Goal: Navigation & Orientation: Find specific page/section

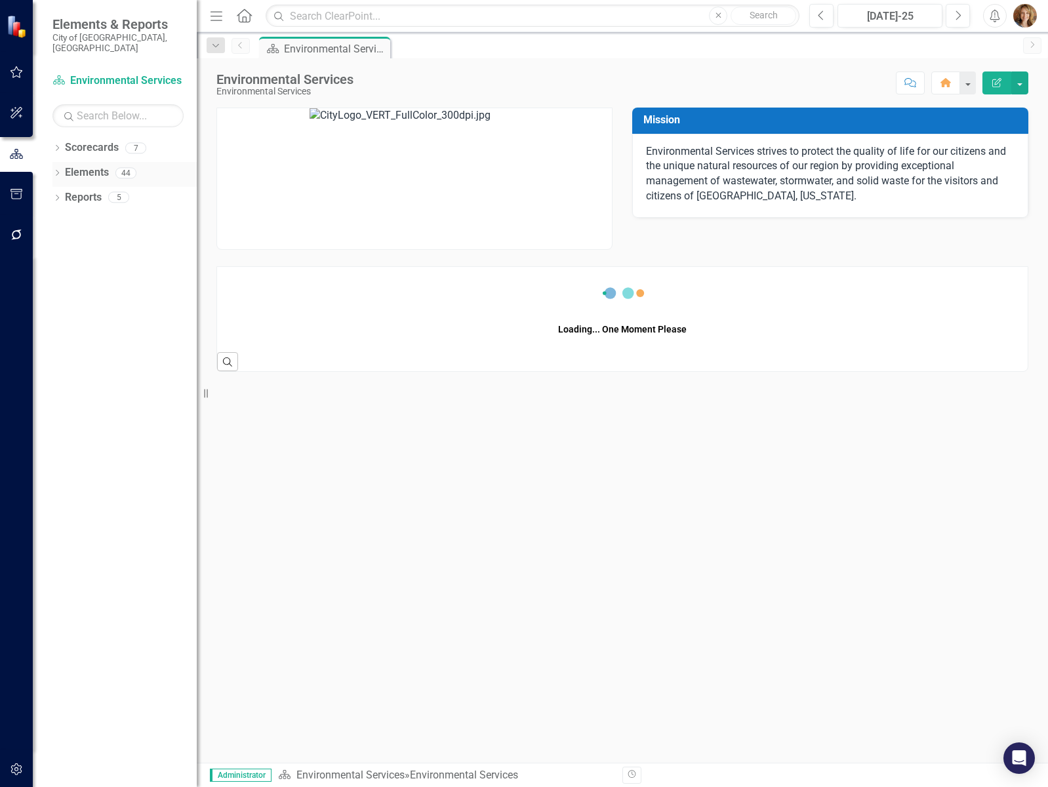
click at [54, 171] on icon "Dropdown" at bounding box center [56, 174] width 9 height 7
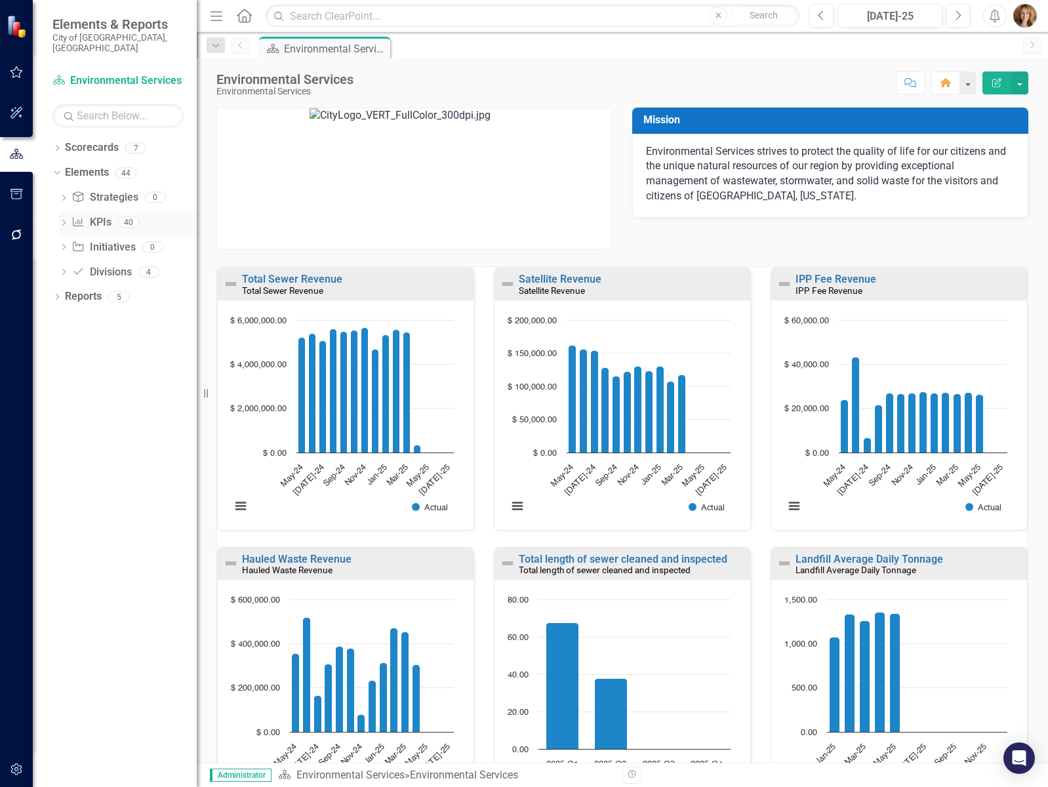
click at [65, 220] on icon "Dropdown" at bounding box center [63, 223] width 9 height 7
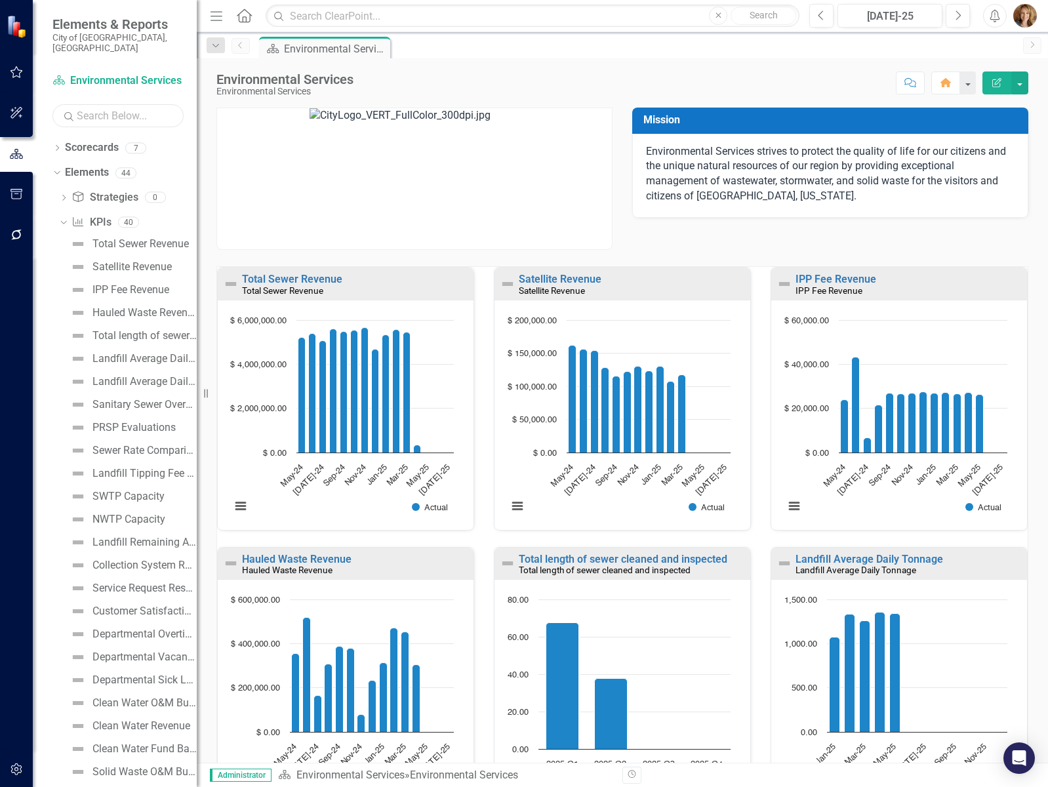
click at [85, 105] on input "text" at bounding box center [117, 115] width 131 height 23
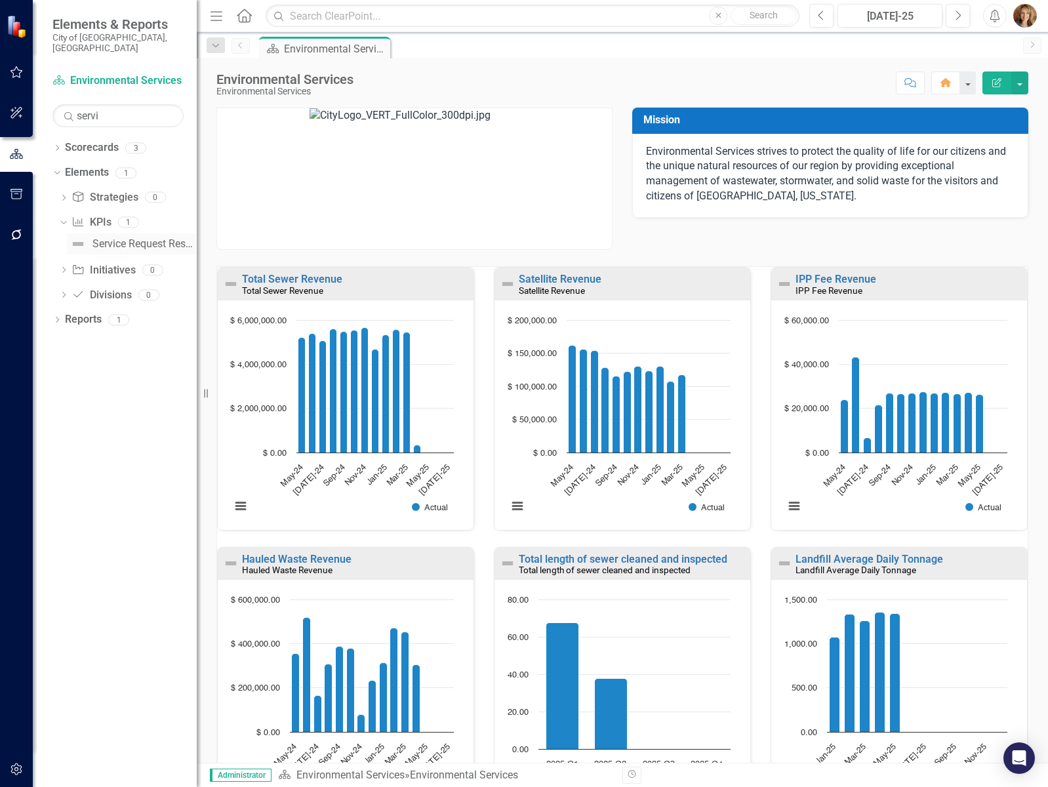
click at [136, 234] on link "Service Request Response Time (Average Response Time)" at bounding box center [132, 244] width 130 height 21
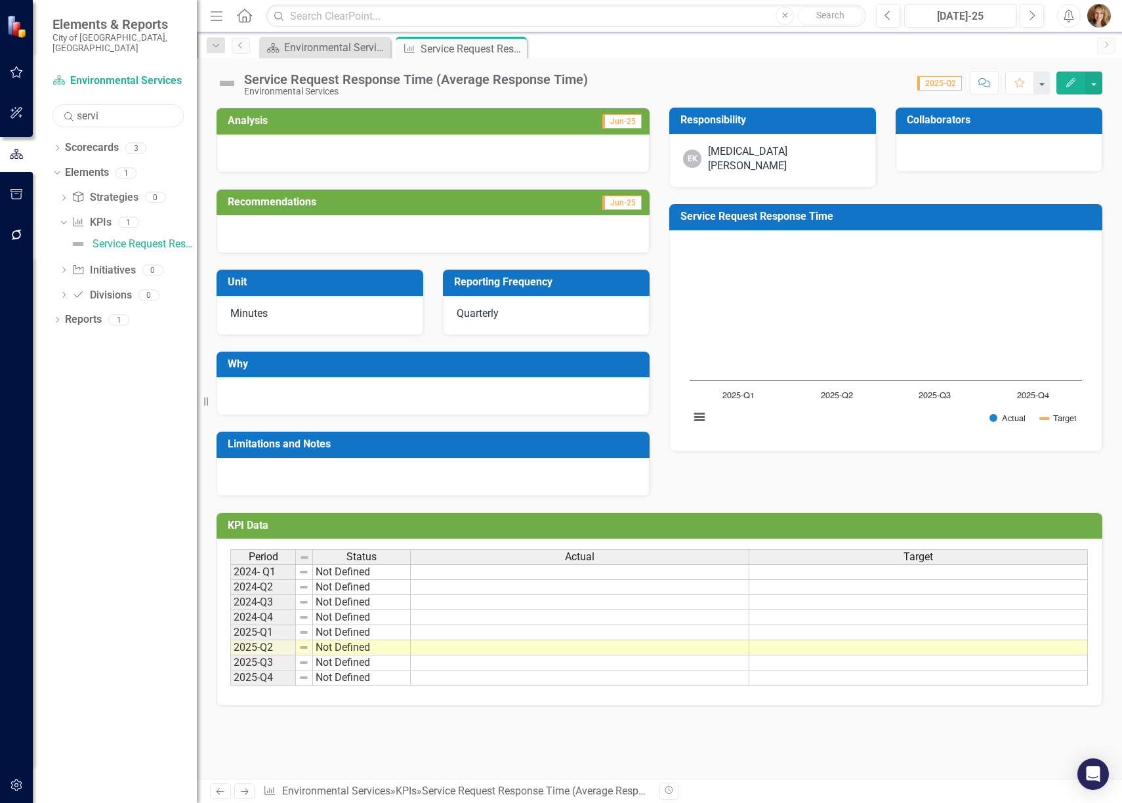
drag, startPoint x: 110, startPoint y: 103, endPoint x: 45, endPoint y: 104, distance: 65.6
click at [45, 104] on div "Scorecard Environmental Services Search servi Sorry, no results found. Dropdown…" at bounding box center [115, 436] width 164 height 733
type input "code"
click at [520, 48] on icon "Close" at bounding box center [514, 48] width 13 height 10
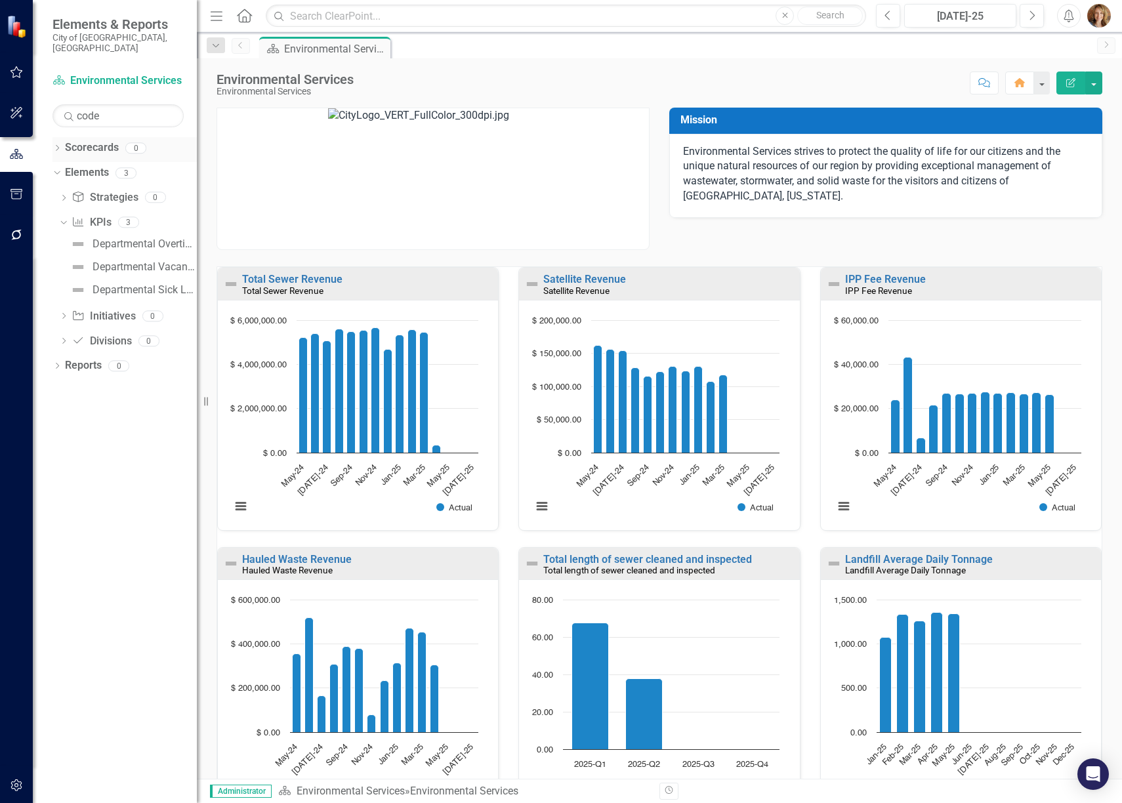
click at [57, 146] on icon "Dropdown" at bounding box center [56, 149] width 9 height 7
click at [17, 148] on icon "button" at bounding box center [16, 154] width 14 height 12
click at [144, 73] on link "Scorecard Environmental Services" at bounding box center [117, 80] width 131 height 15
click at [56, 143] on icon "Dropdown" at bounding box center [55, 147] width 7 height 9
drag, startPoint x: 114, startPoint y: 104, endPoint x: 21, endPoint y: 106, distance: 92.5
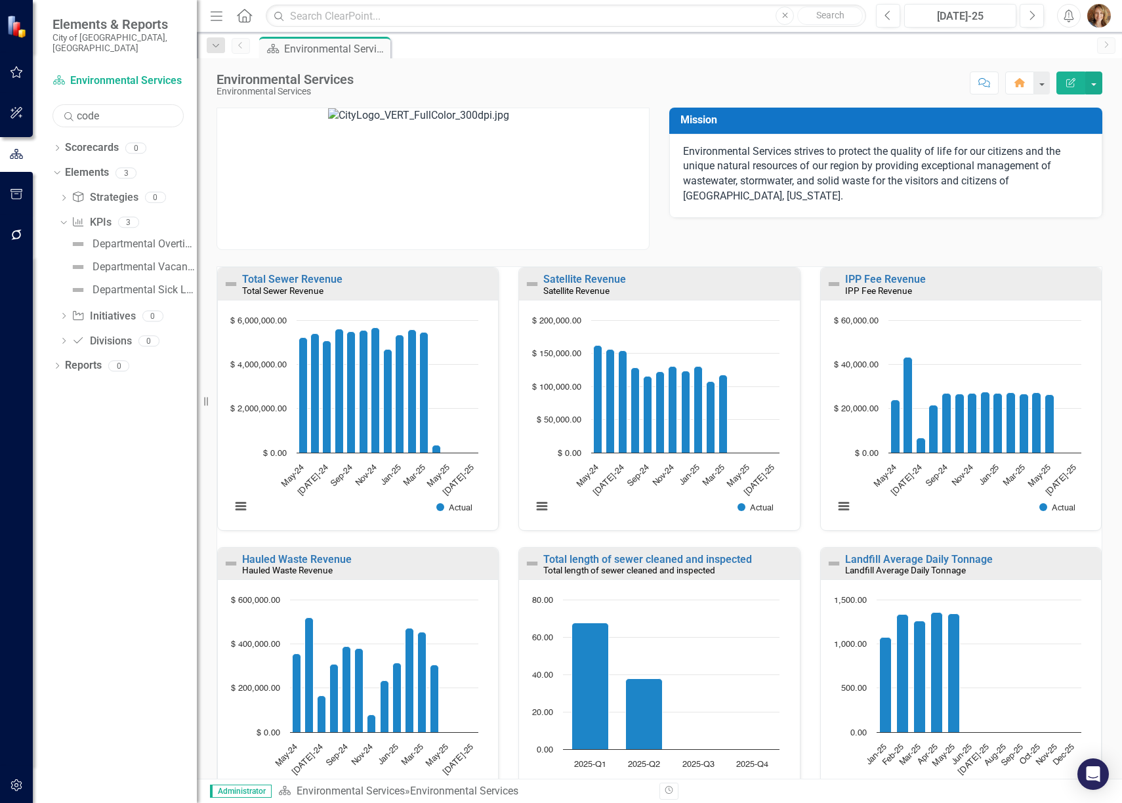
click at [21, 106] on div "Elements & Reports City of [GEOGRAPHIC_DATA], [GEOGRAPHIC_DATA] Scorecard Envir…" at bounding box center [98, 401] width 197 height 803
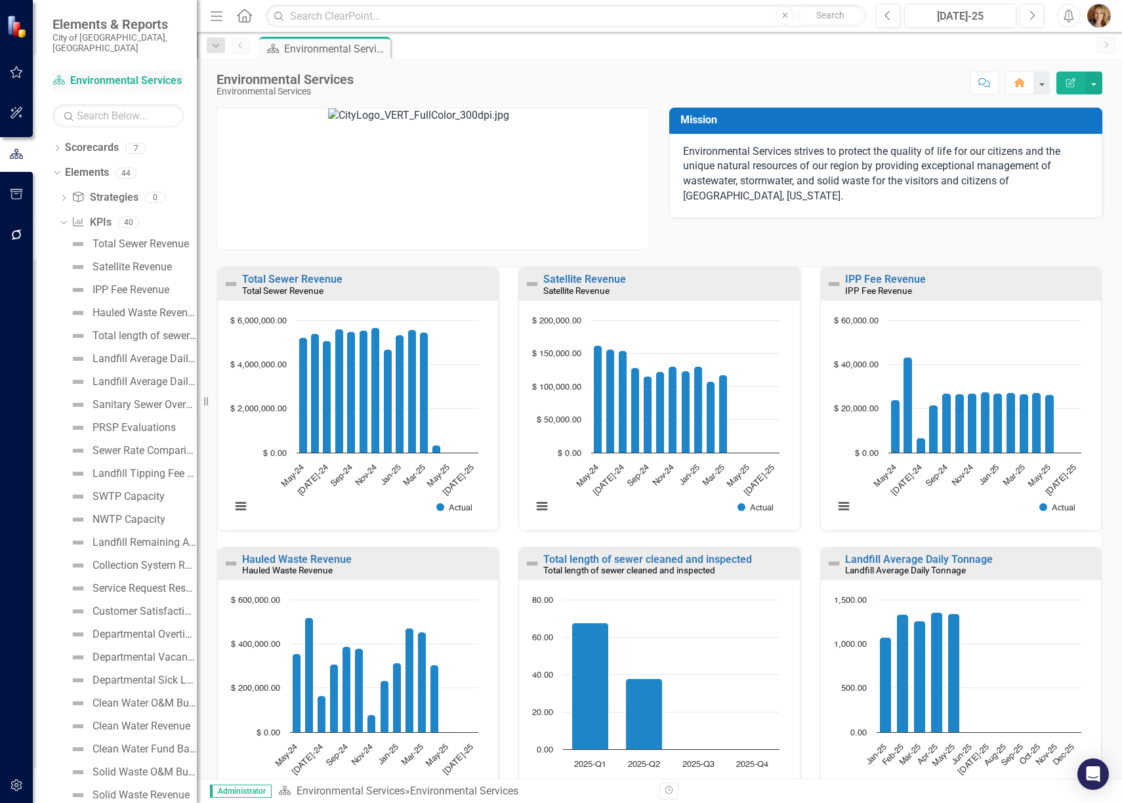
click at [106, 73] on link "Scorecard Environmental Services" at bounding box center [117, 80] width 131 height 15
click at [10, 75] on icon "button" at bounding box center [17, 72] width 14 height 10
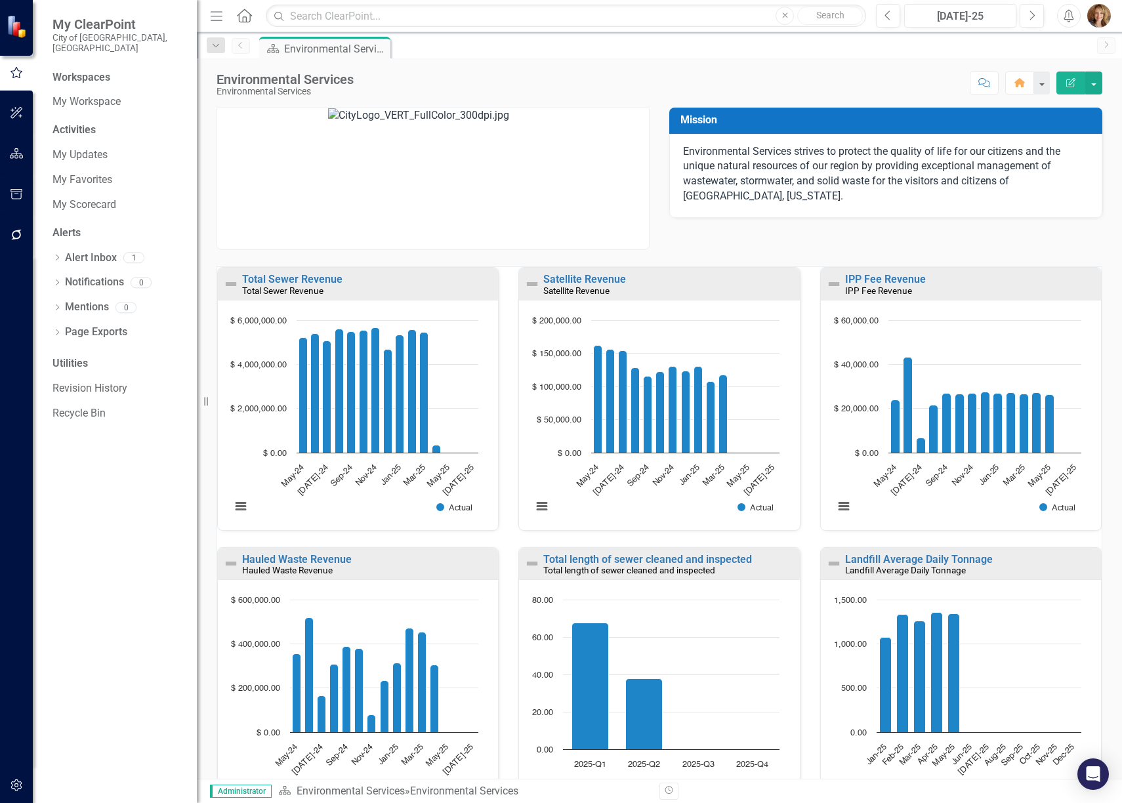
click at [20, 114] on icon "button" at bounding box center [17, 113] width 14 height 10
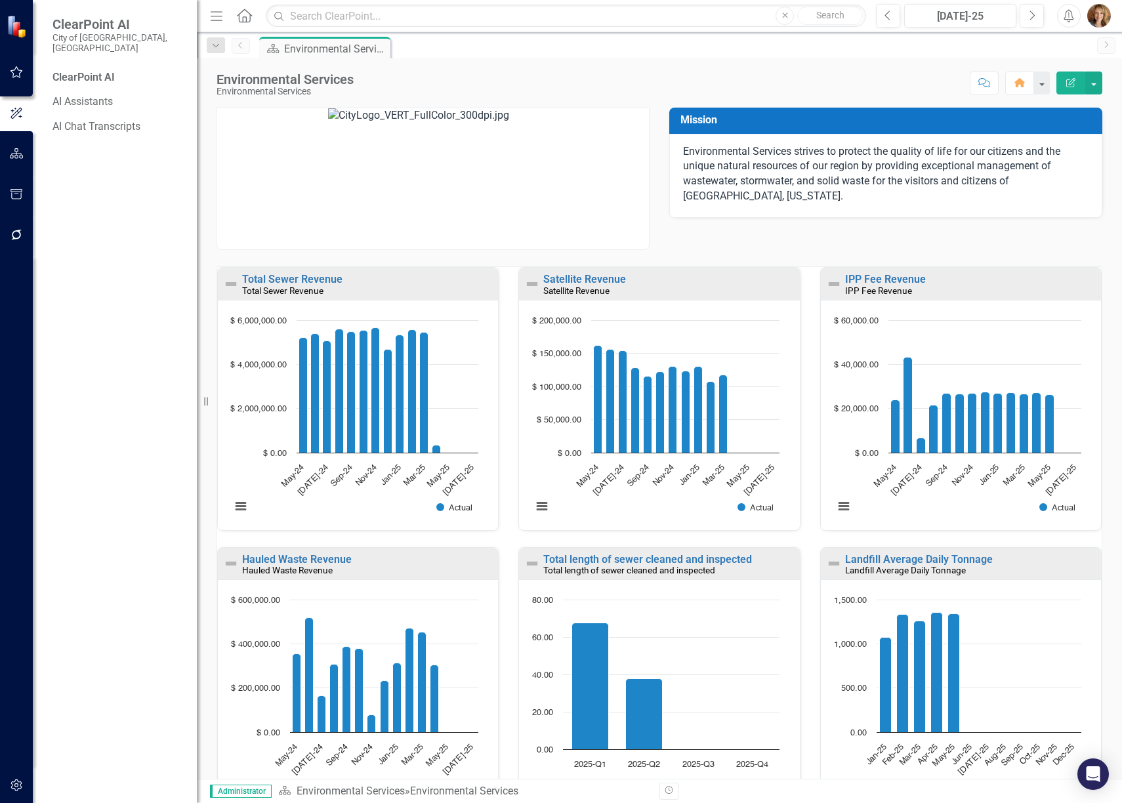
click at [16, 150] on icon "button" at bounding box center [17, 153] width 14 height 10
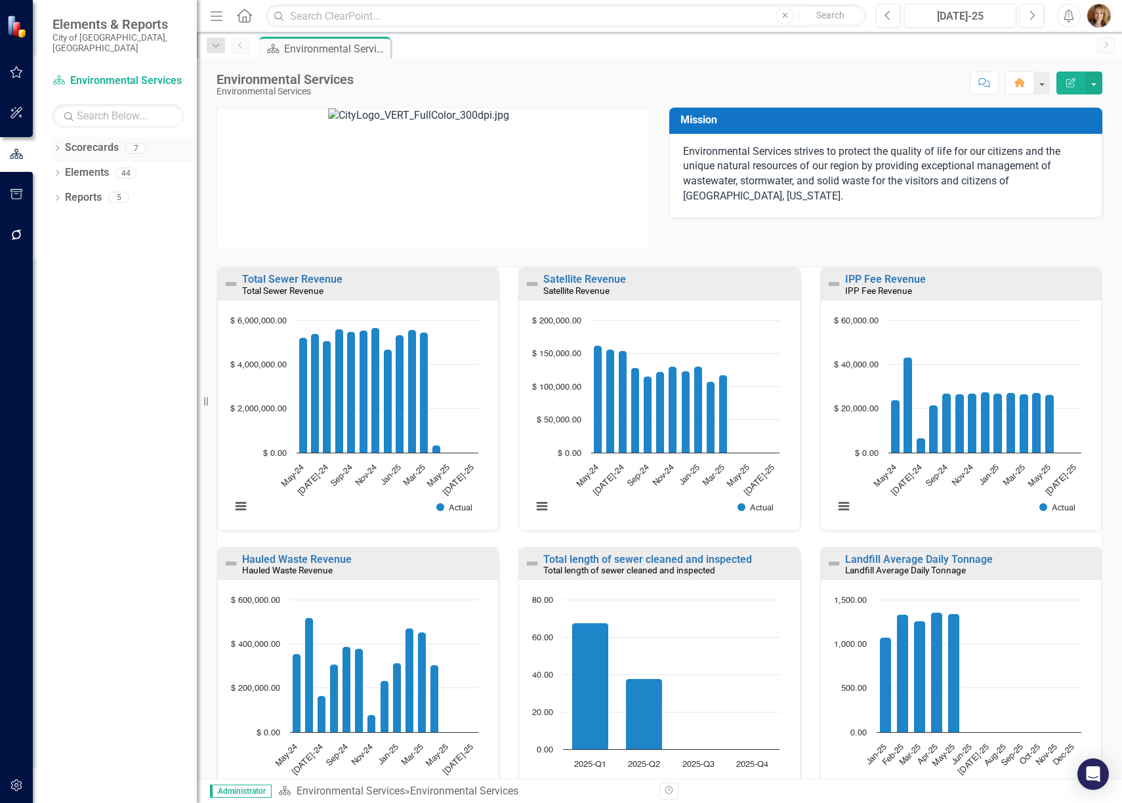
click at [60, 146] on icon "Dropdown" at bounding box center [56, 149] width 9 height 7
click at [62, 169] on icon "Dropdown" at bounding box center [64, 173] width 10 height 8
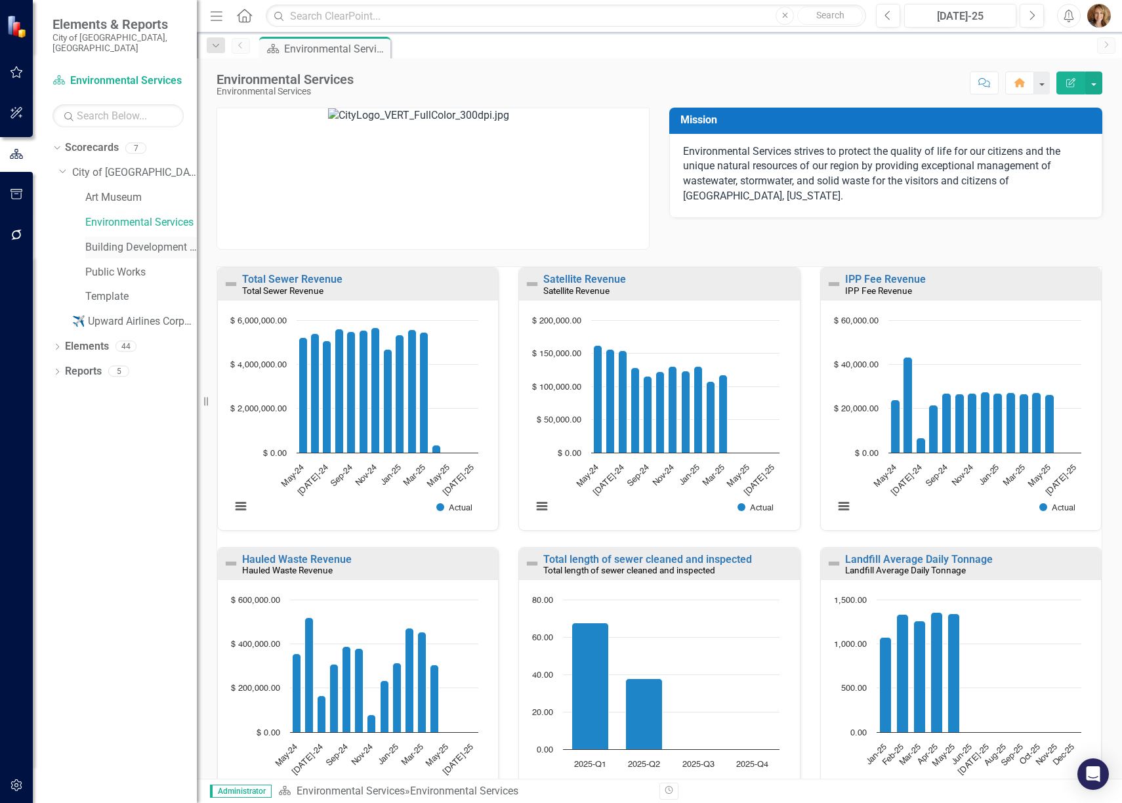
click at [108, 240] on link "Building Development Services" at bounding box center [141, 247] width 112 height 15
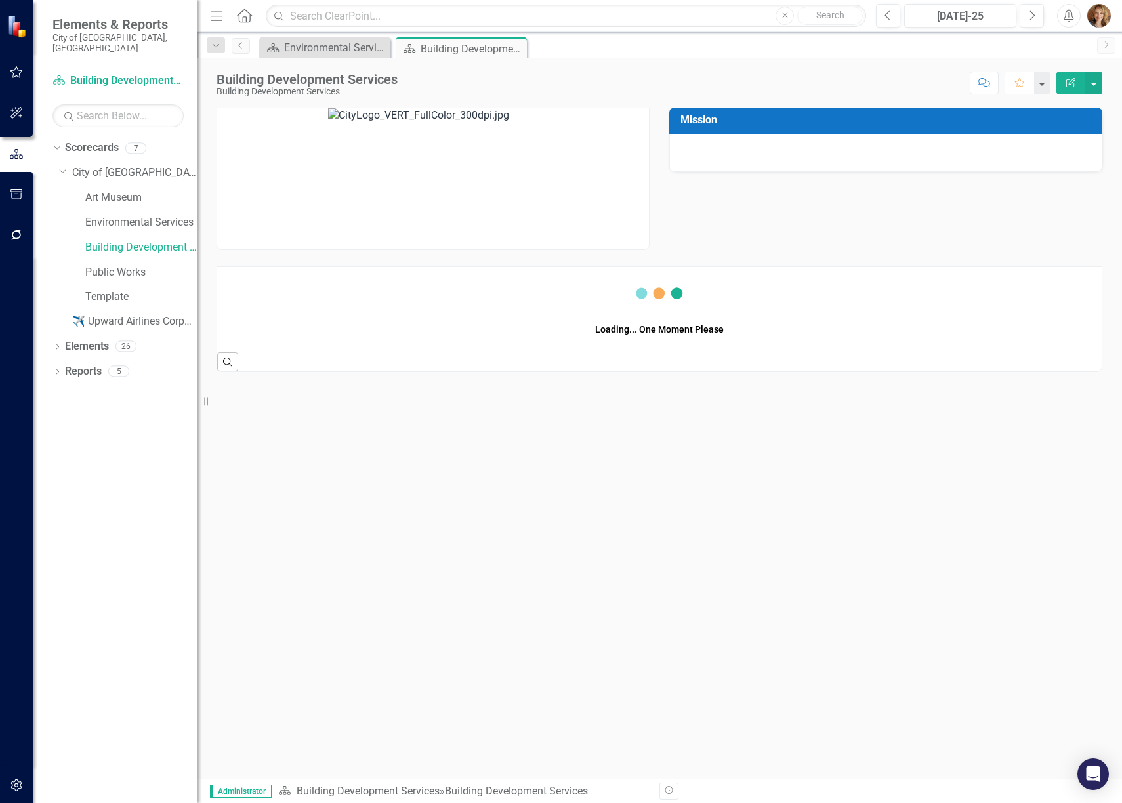
click at [1025, 83] on icon "Favorite" at bounding box center [1020, 82] width 12 height 9
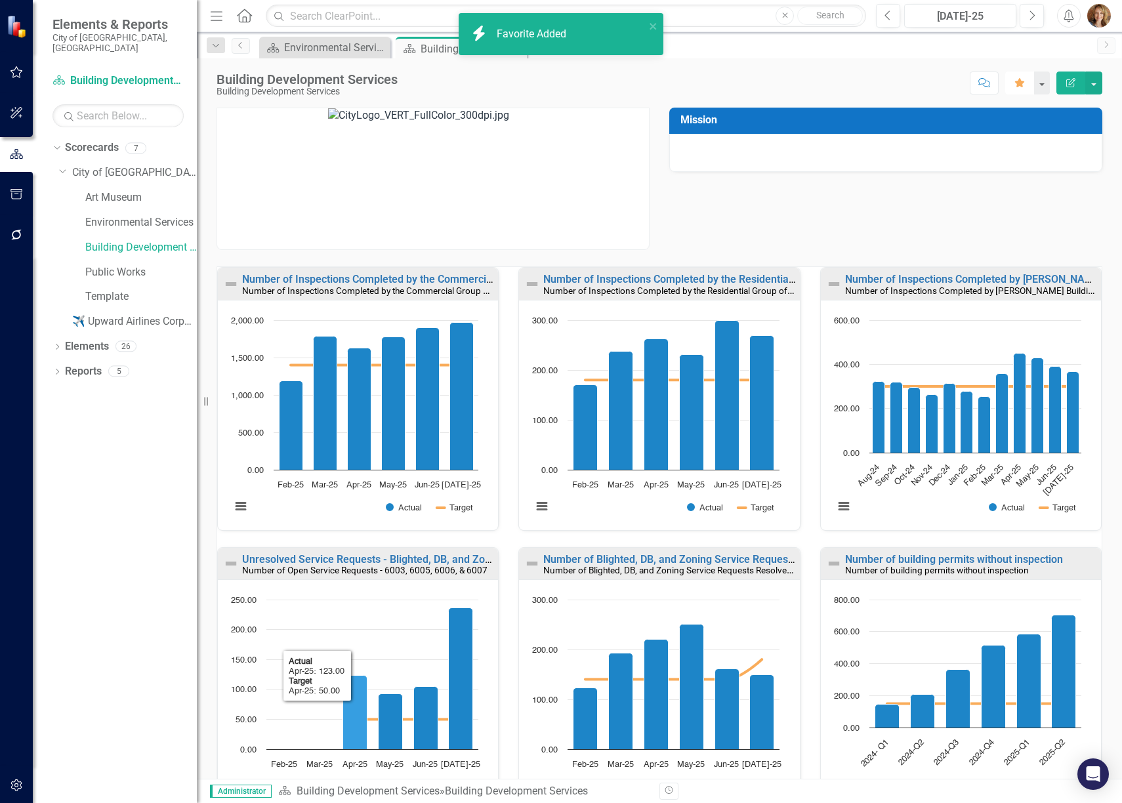
scroll to position [1, 0]
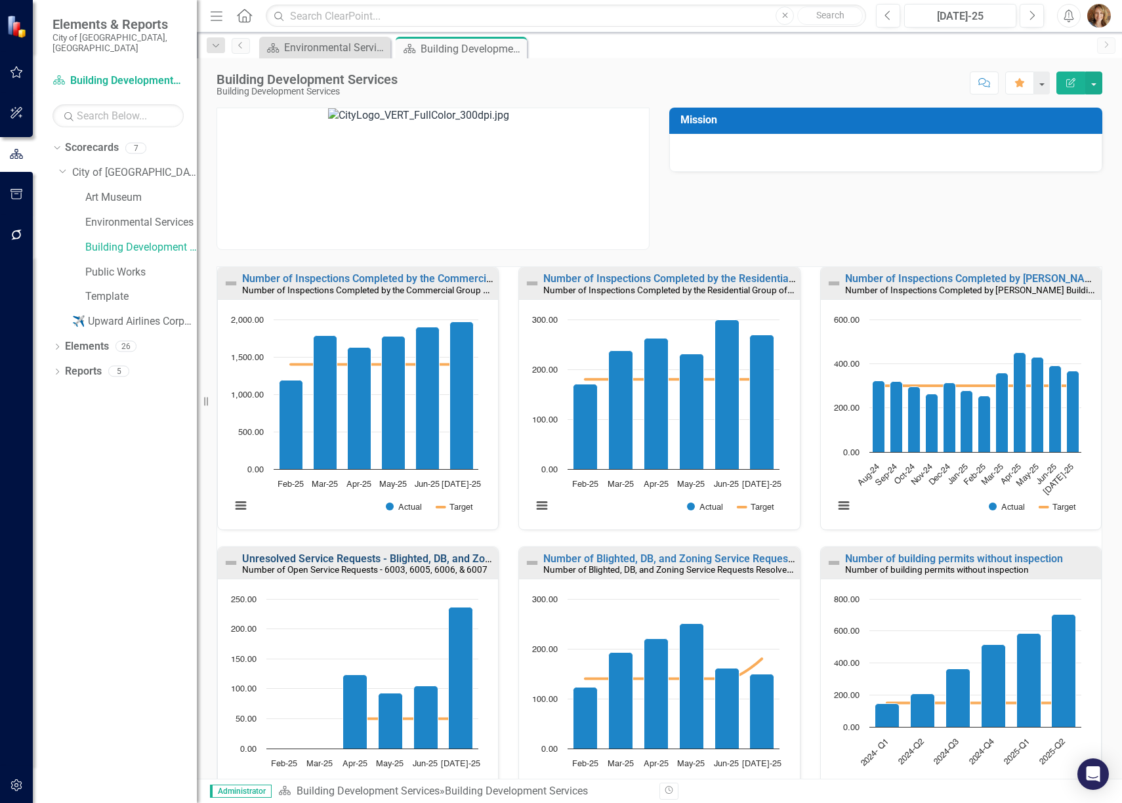
click at [335, 554] on link "Unresolved Service Requests - Blighted, DB, and Zoning" at bounding box center [373, 558] width 263 height 12
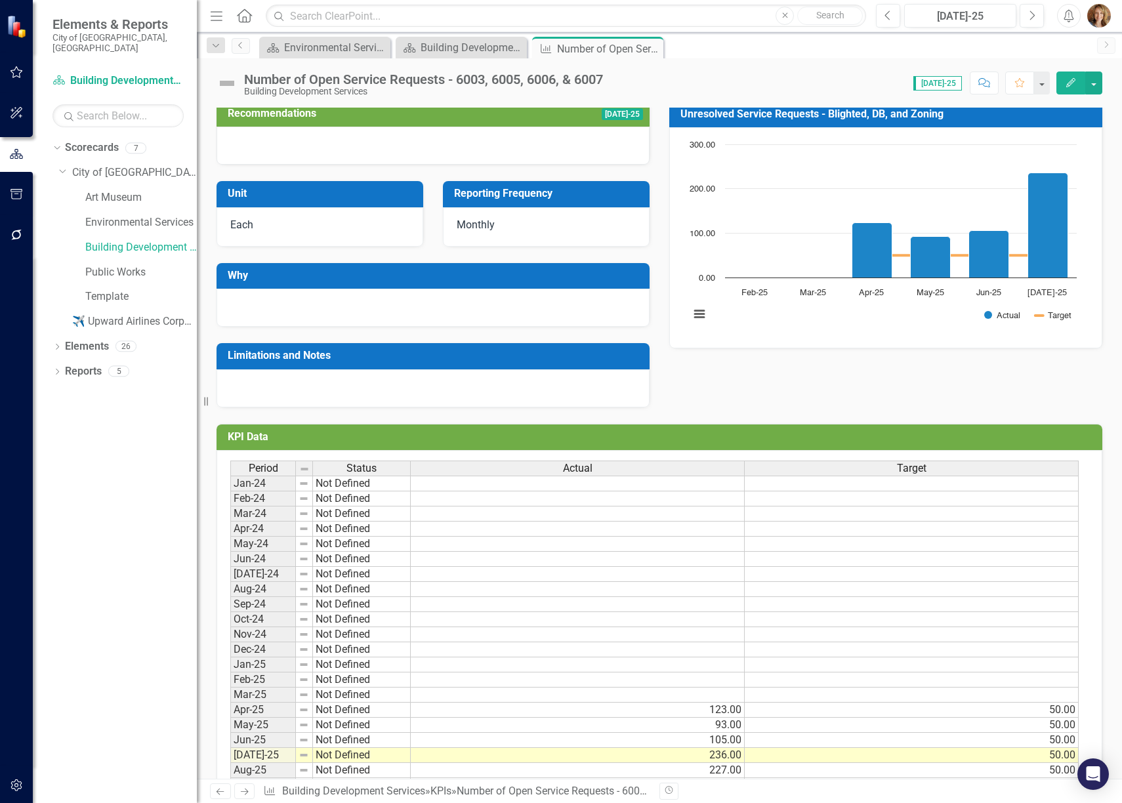
scroll to position [182, 0]
